Goal: Transaction & Acquisition: Purchase product/service

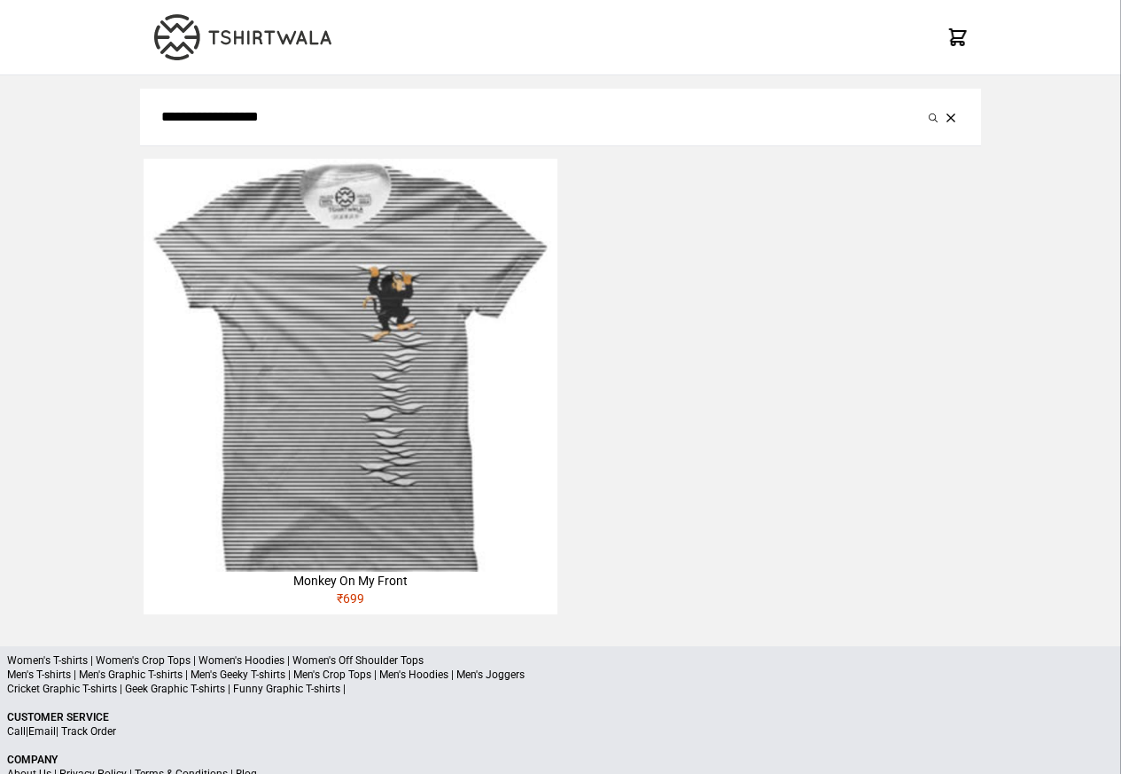
click at [299, 589] on div "Monkey On My Front" at bounding box center [350, 581] width 413 height 18
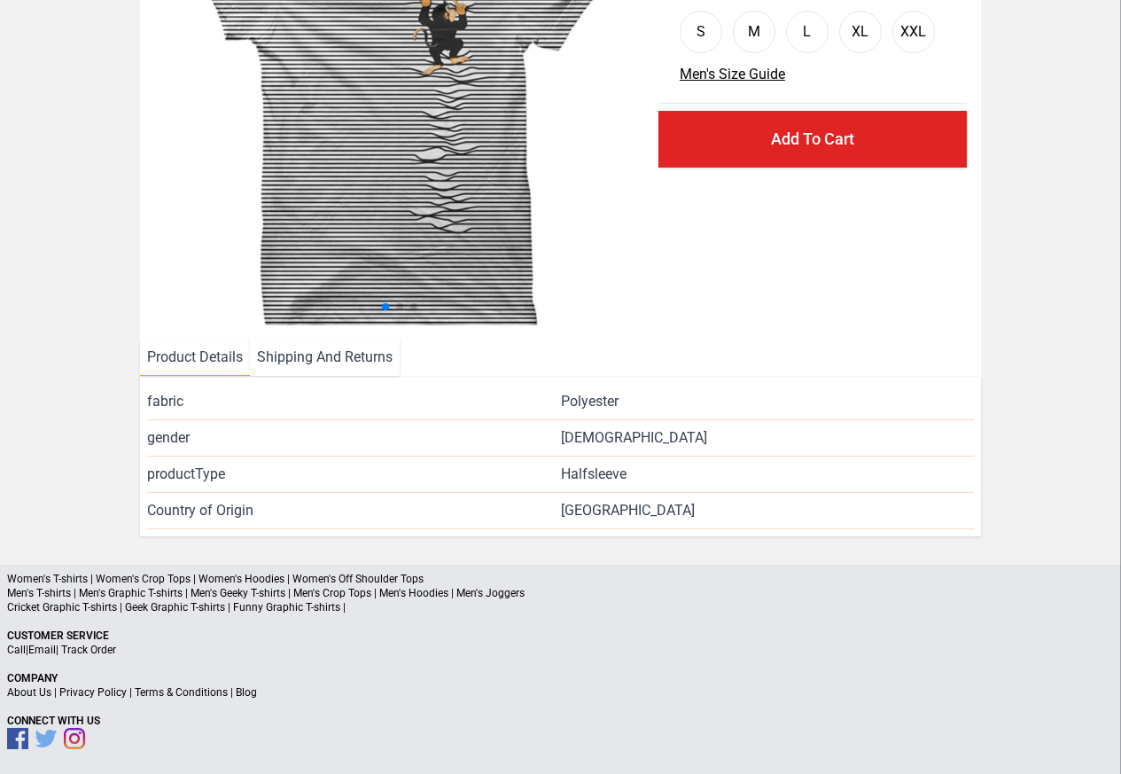
scroll to position [214, 0]
